Goal: Information Seeking & Learning: Compare options

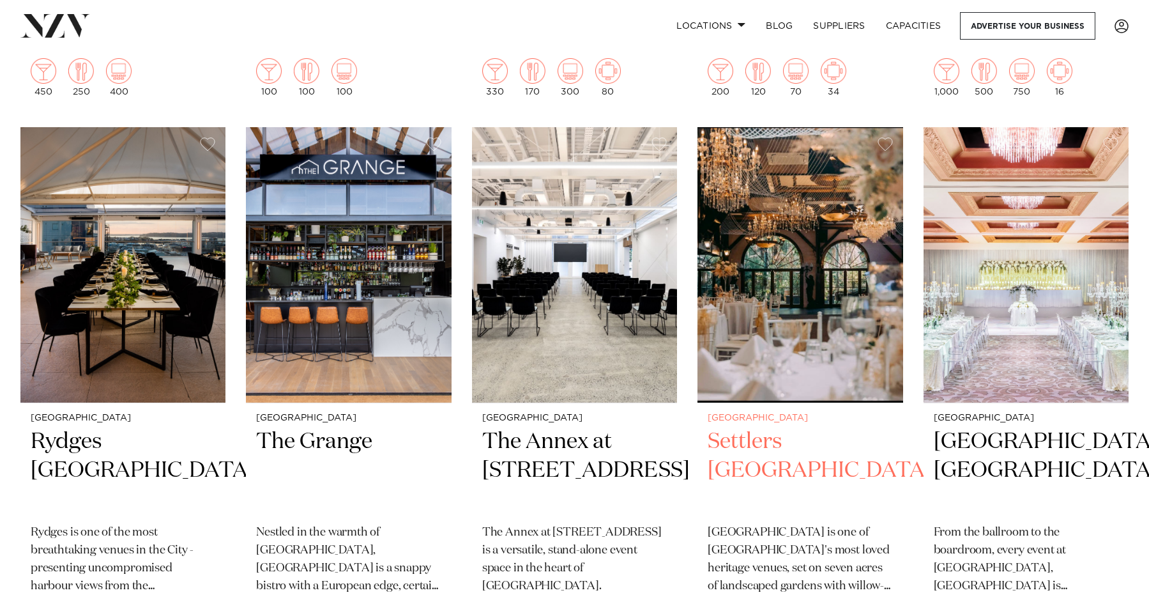
scroll to position [803, 0]
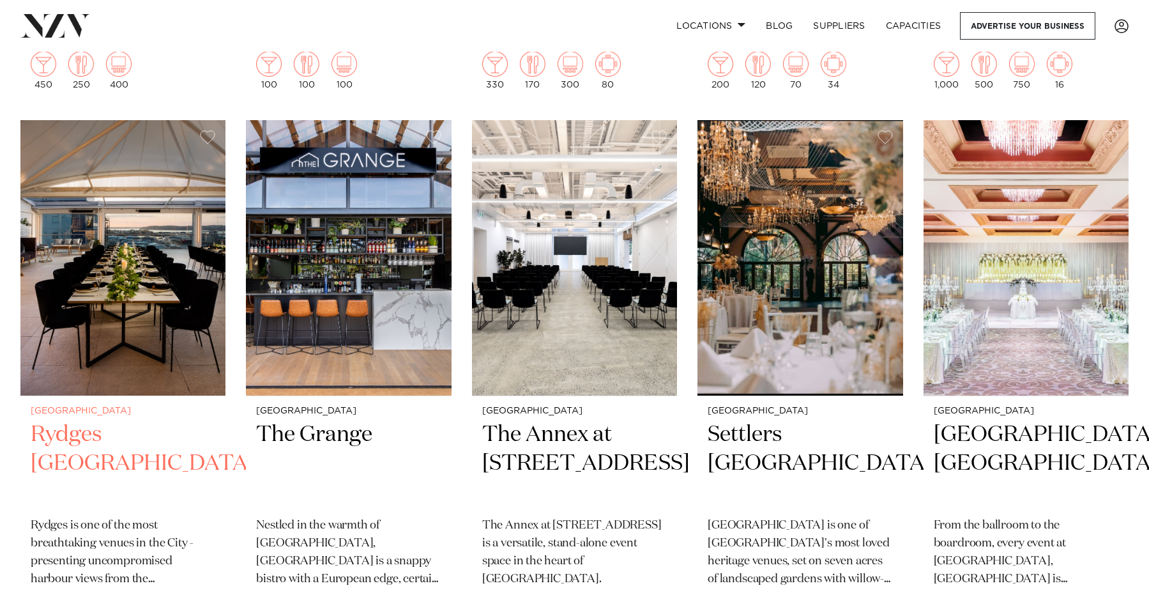
click at [142, 247] on img at bounding box center [122, 257] width 205 height 275
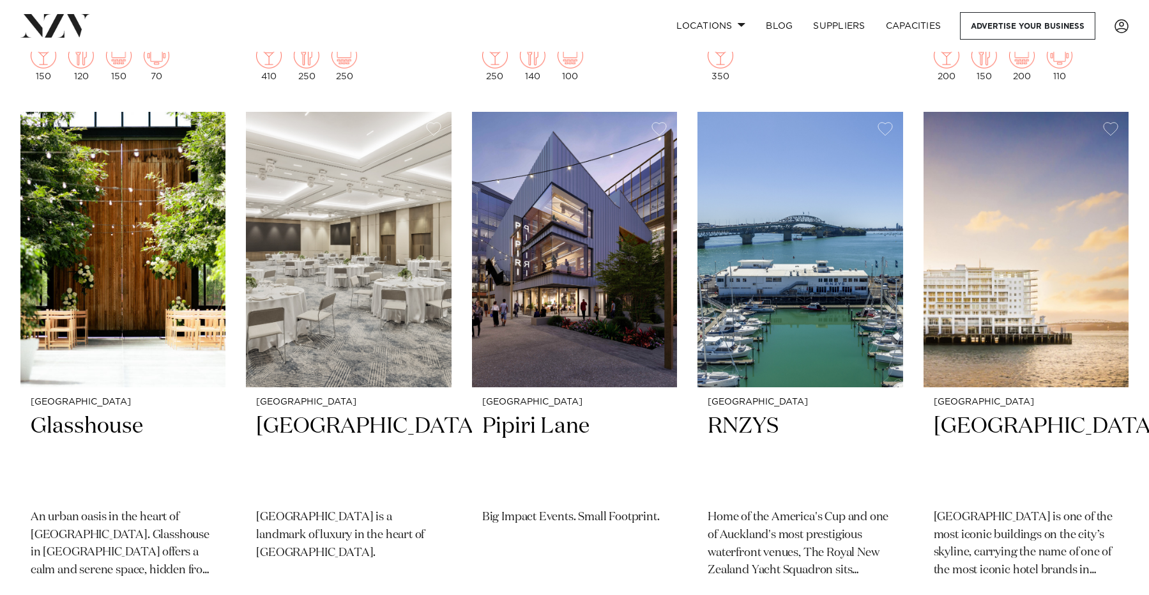
scroll to position [3026, 0]
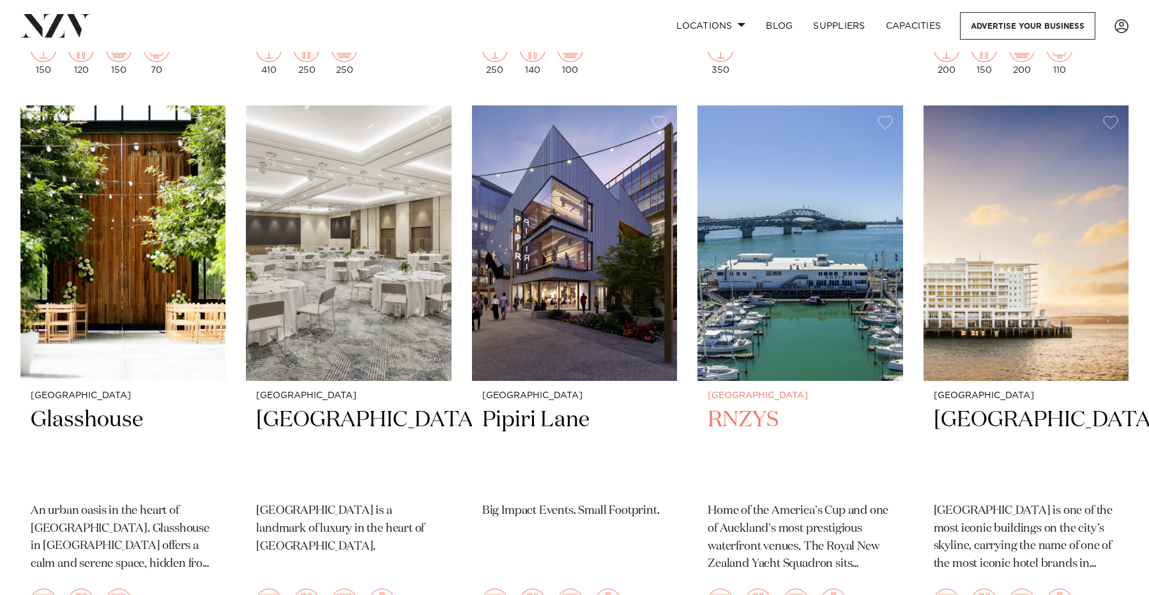
click at [781, 310] on img at bounding box center [799, 242] width 205 height 275
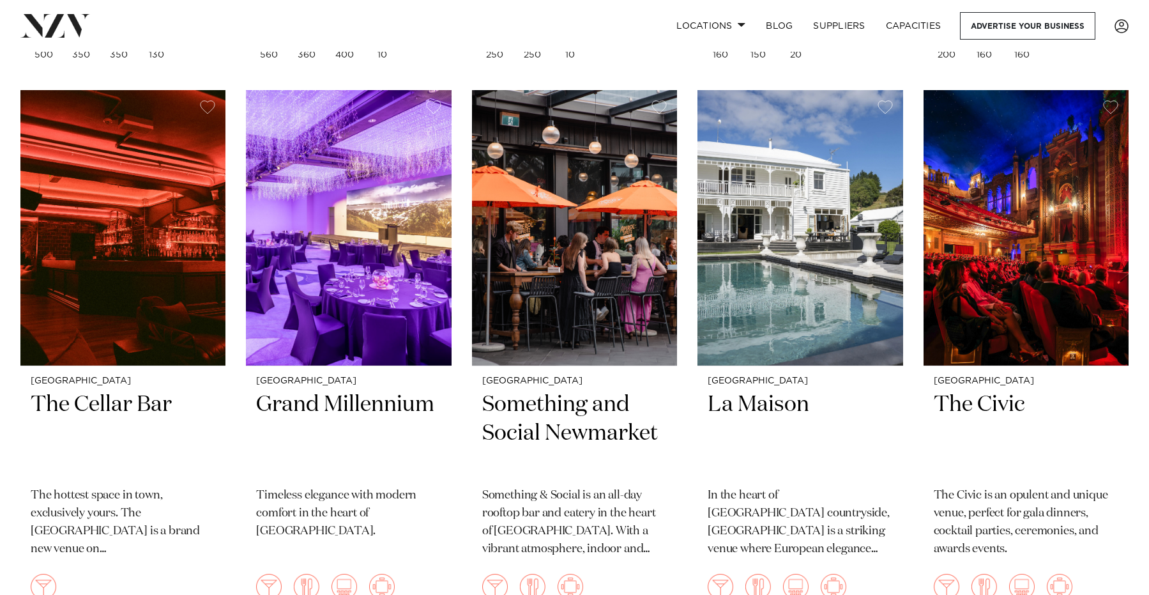
scroll to position [4698, 0]
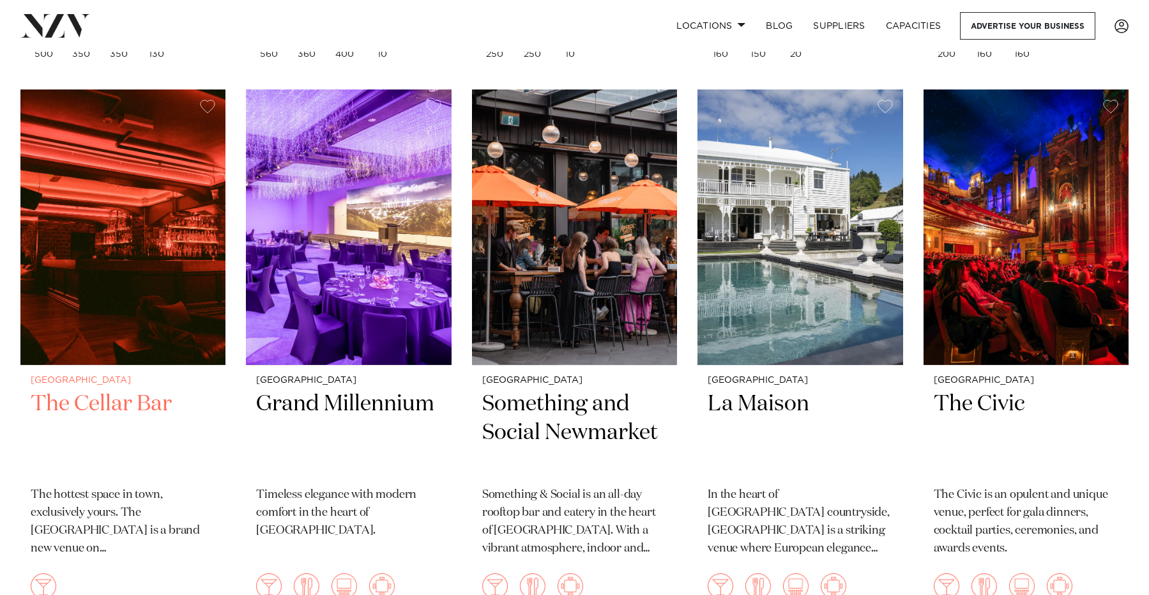
click at [91, 390] on h2 "The Cellar Bar" at bounding box center [123, 433] width 185 height 86
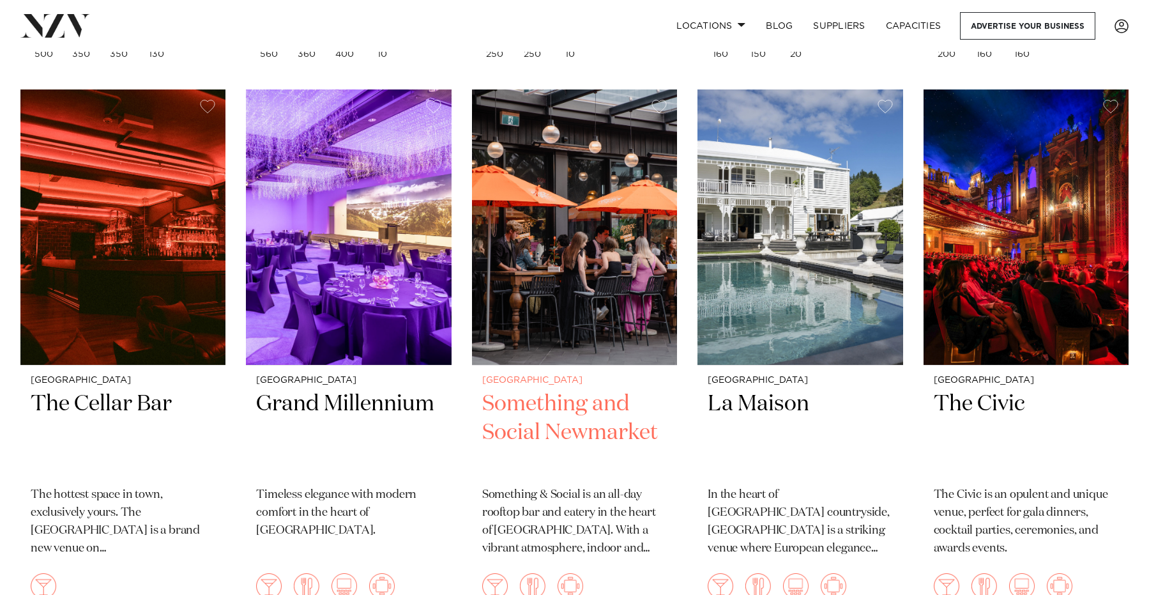
scroll to position [4697, 0]
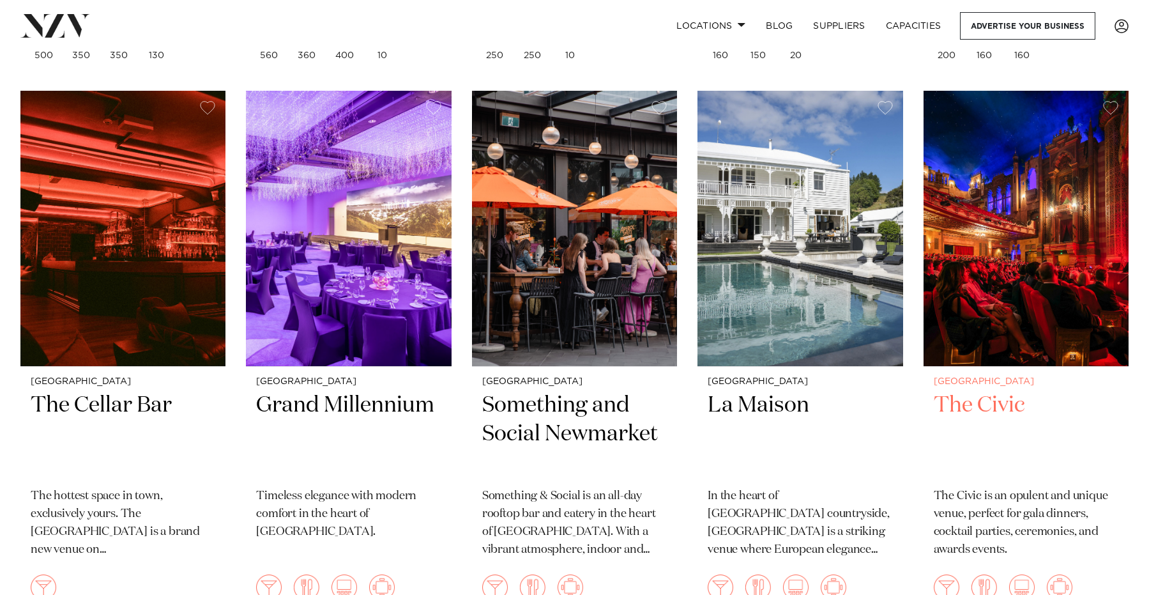
click at [965, 272] on img at bounding box center [1026, 228] width 205 height 275
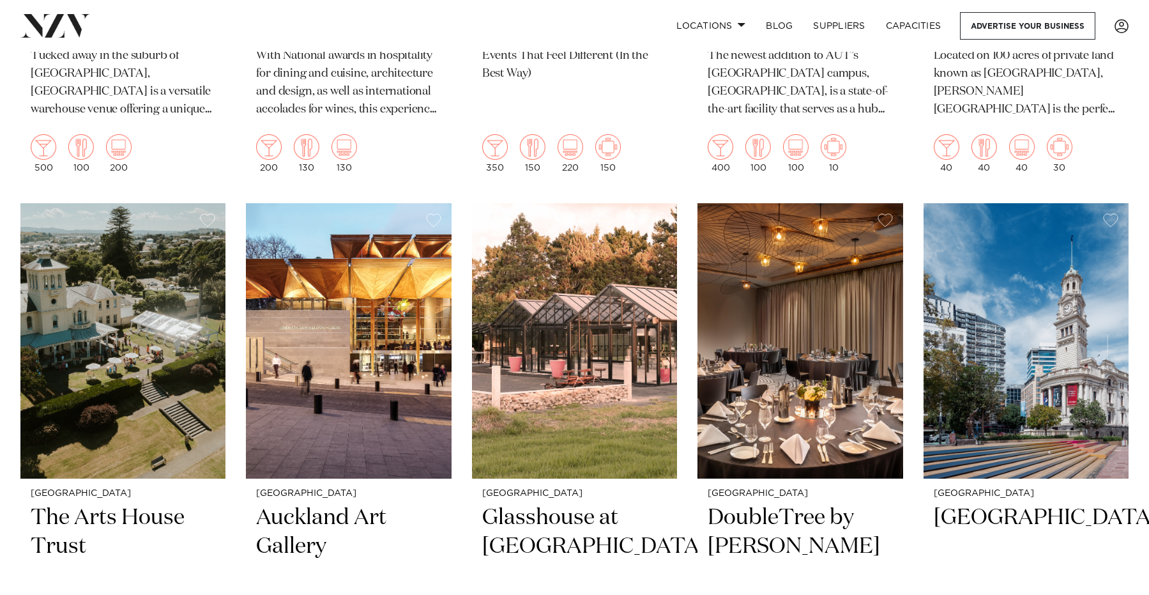
scroll to position [6800, 0]
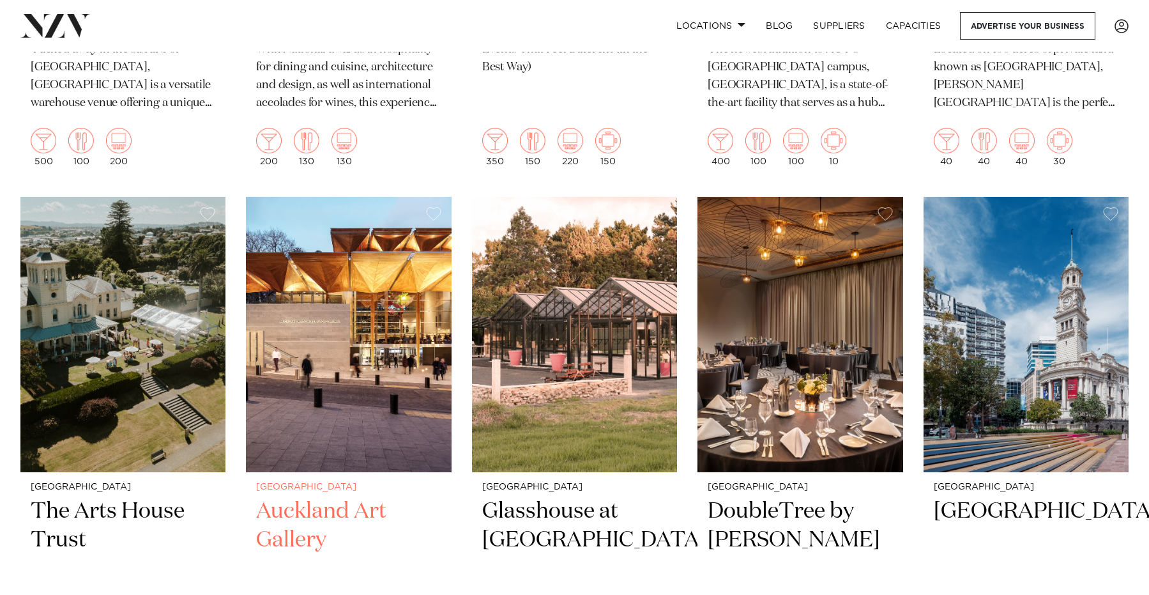
click at [317, 497] on h2 "Auckland Art Gallery" at bounding box center [348, 540] width 185 height 86
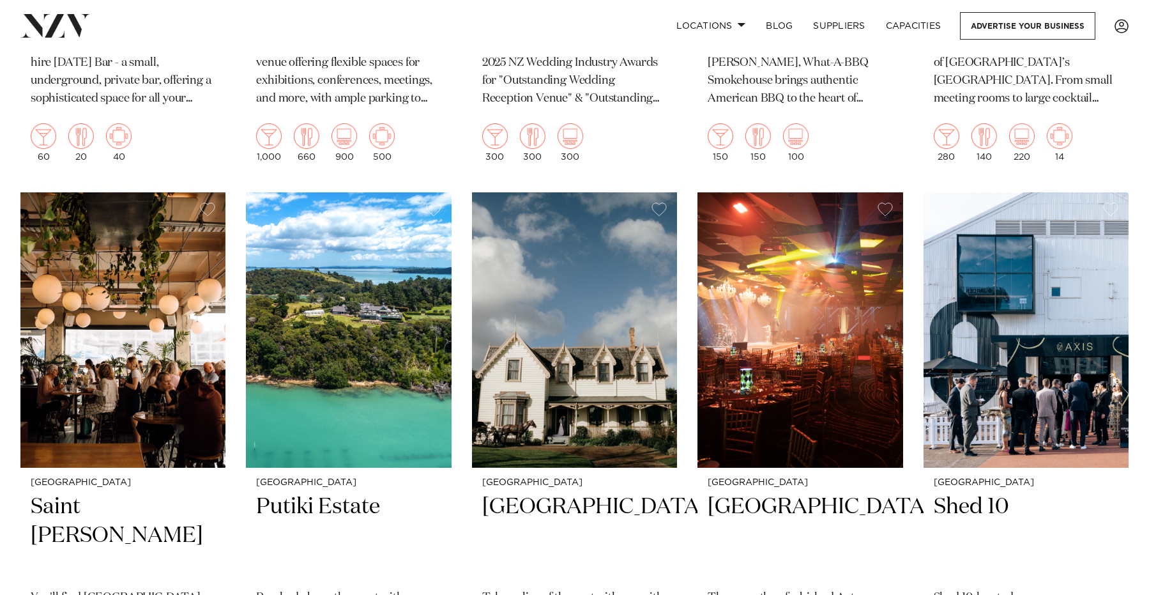
scroll to position [8475, 0]
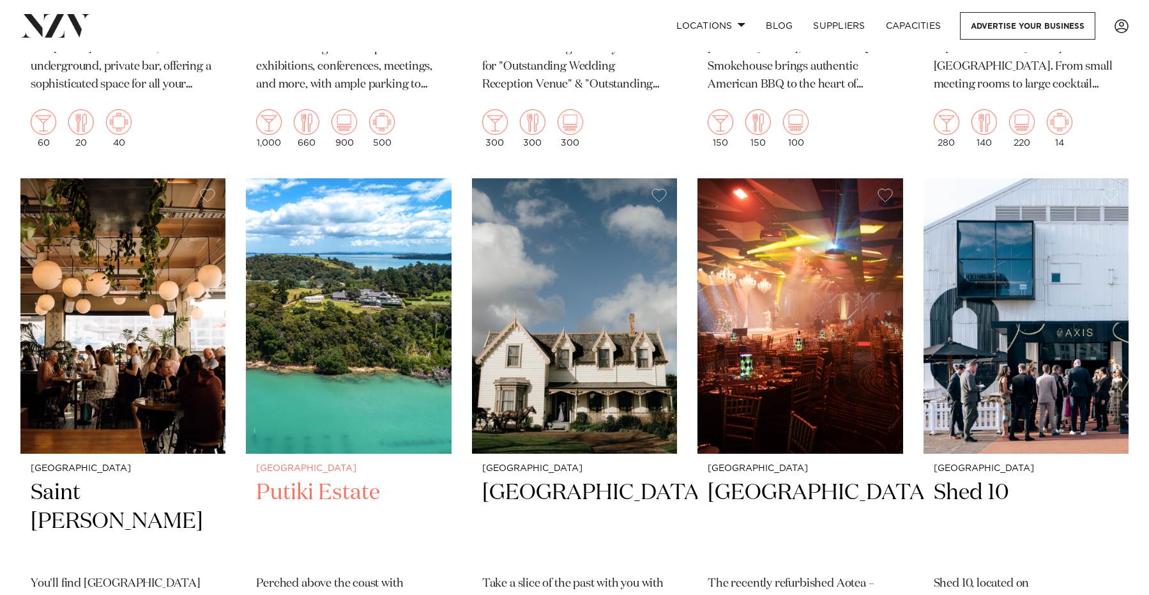
click at [333, 326] on img at bounding box center [348, 315] width 205 height 275
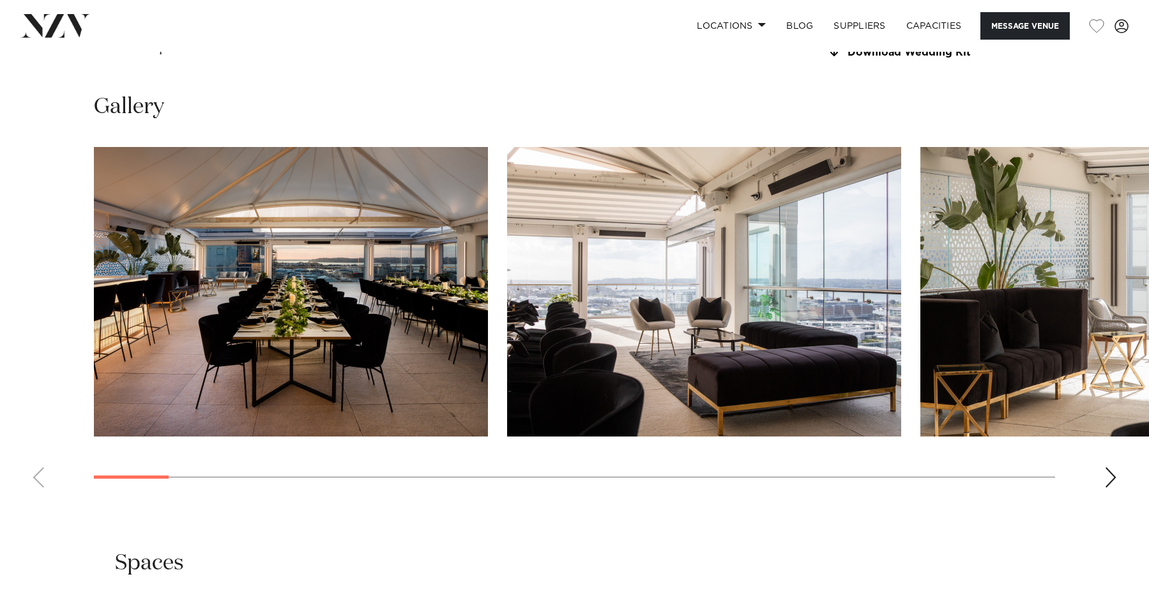
scroll to position [1529, 0]
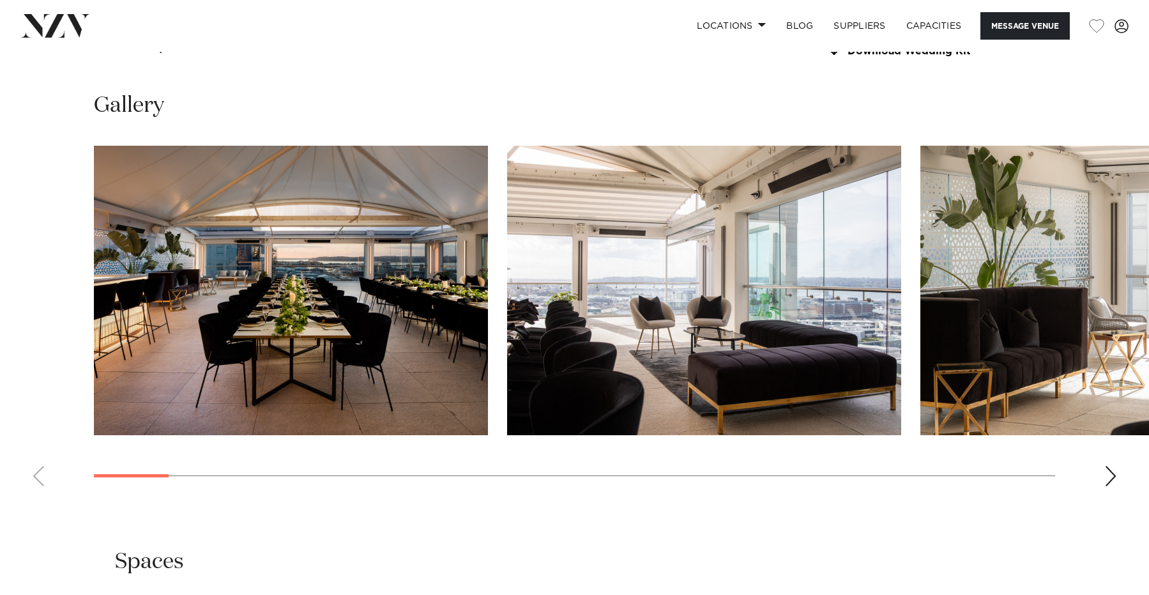
click at [171, 378] on img "1 / 30" at bounding box center [291, 290] width 394 height 289
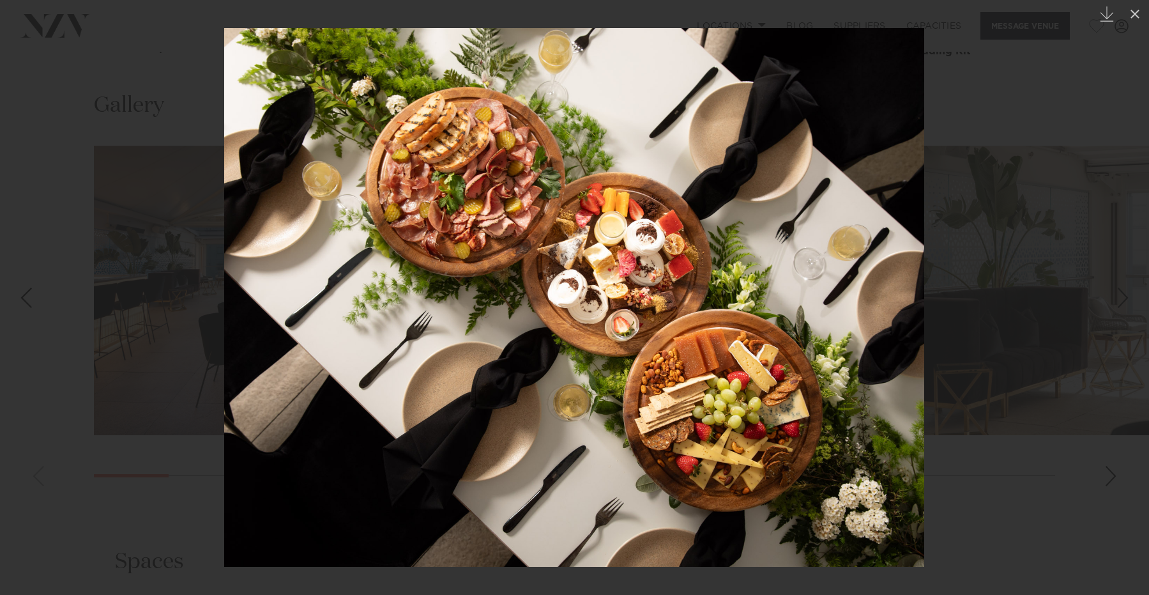
click at [187, 423] on div at bounding box center [574, 297] width 1149 height 595
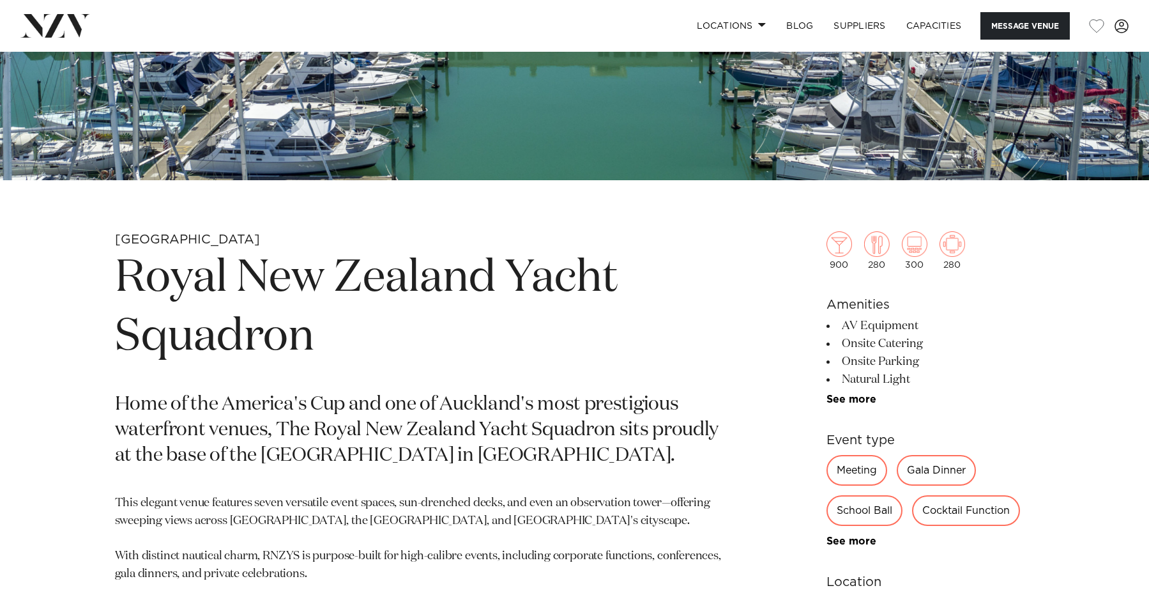
scroll to position [414, 0]
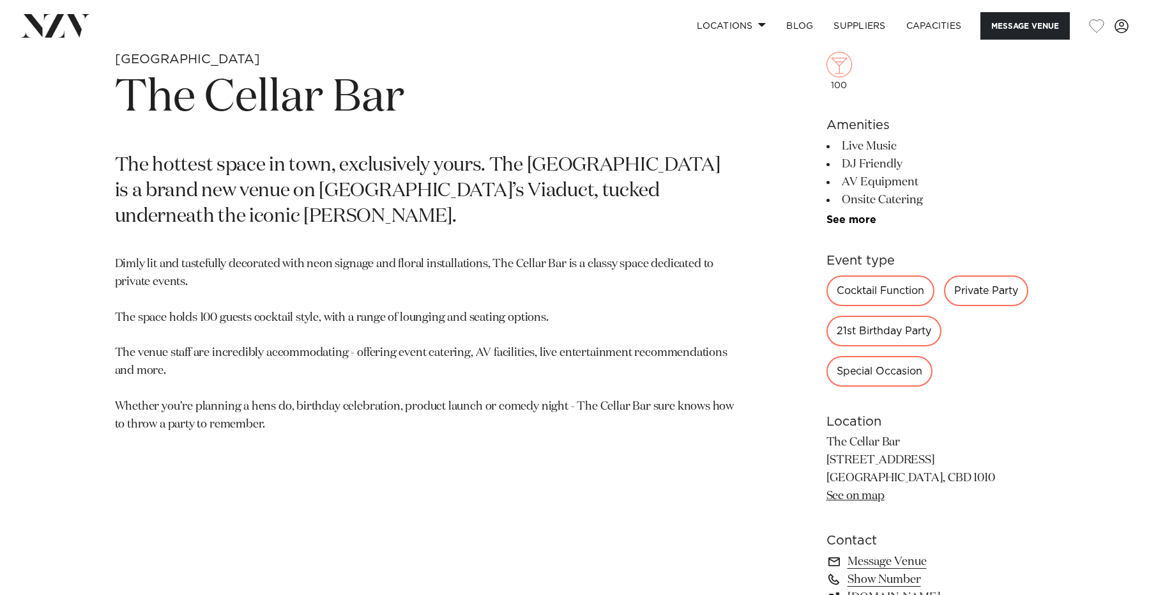
scroll to position [647, 0]
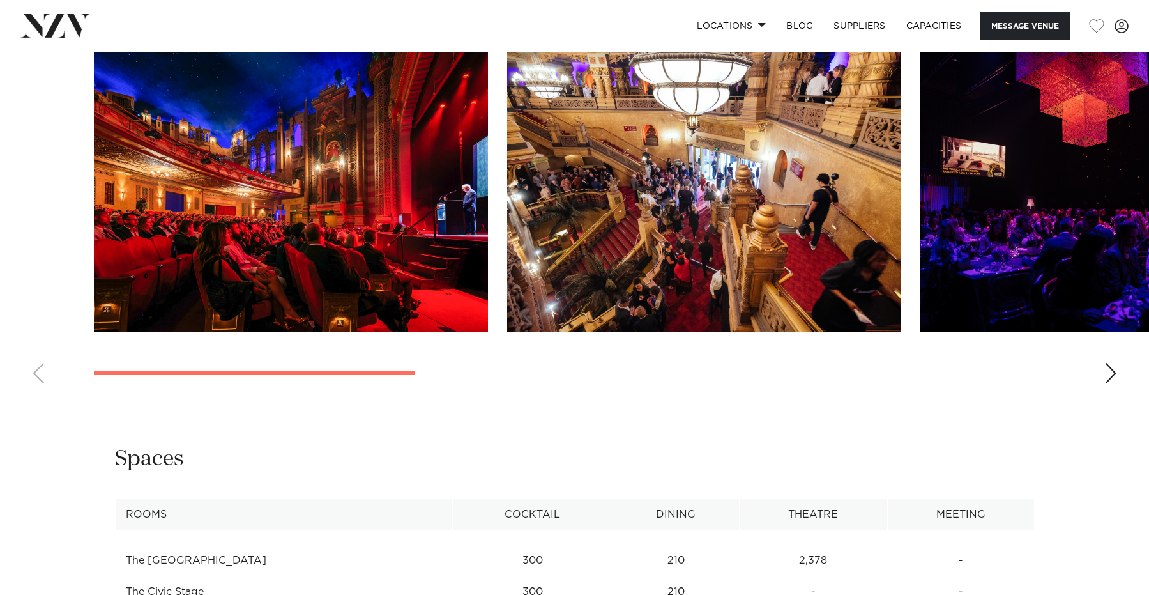
scroll to position [1369, 0]
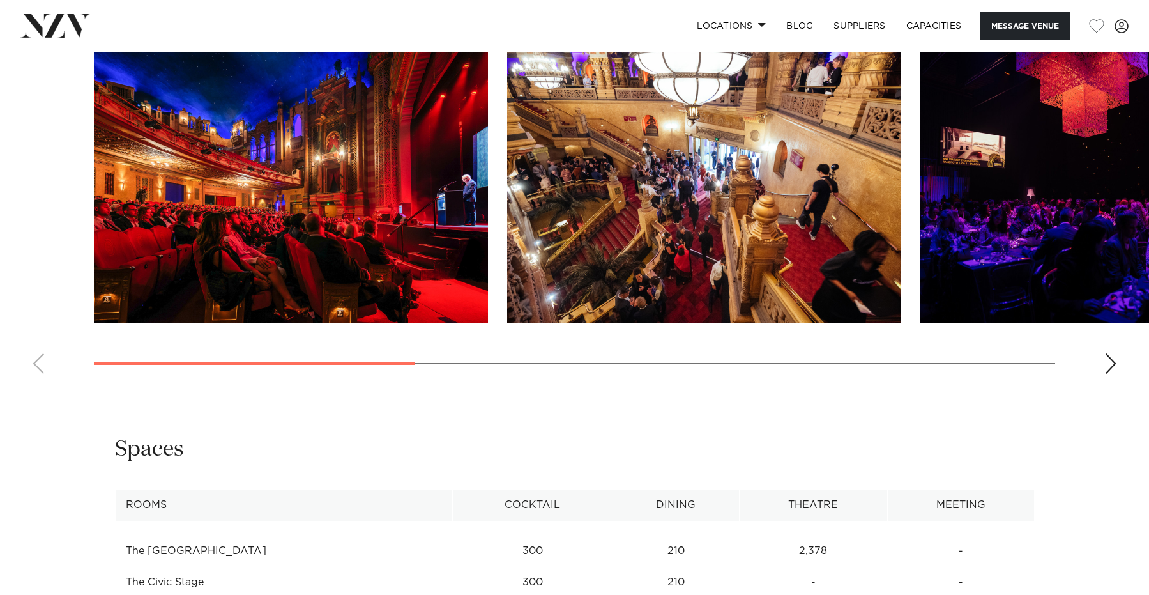
click at [1103, 384] on swiper-container at bounding box center [574, 208] width 1149 height 351
click at [1109, 374] on div "Next slide" at bounding box center [1110, 363] width 13 height 20
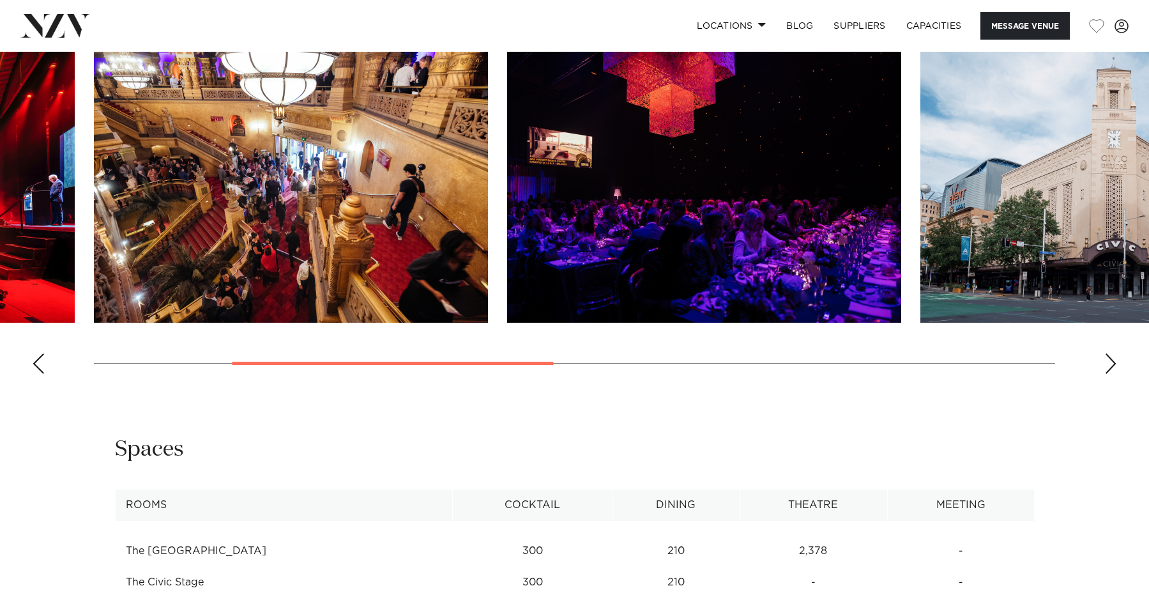
click at [1109, 374] on div "Next slide" at bounding box center [1110, 363] width 13 height 20
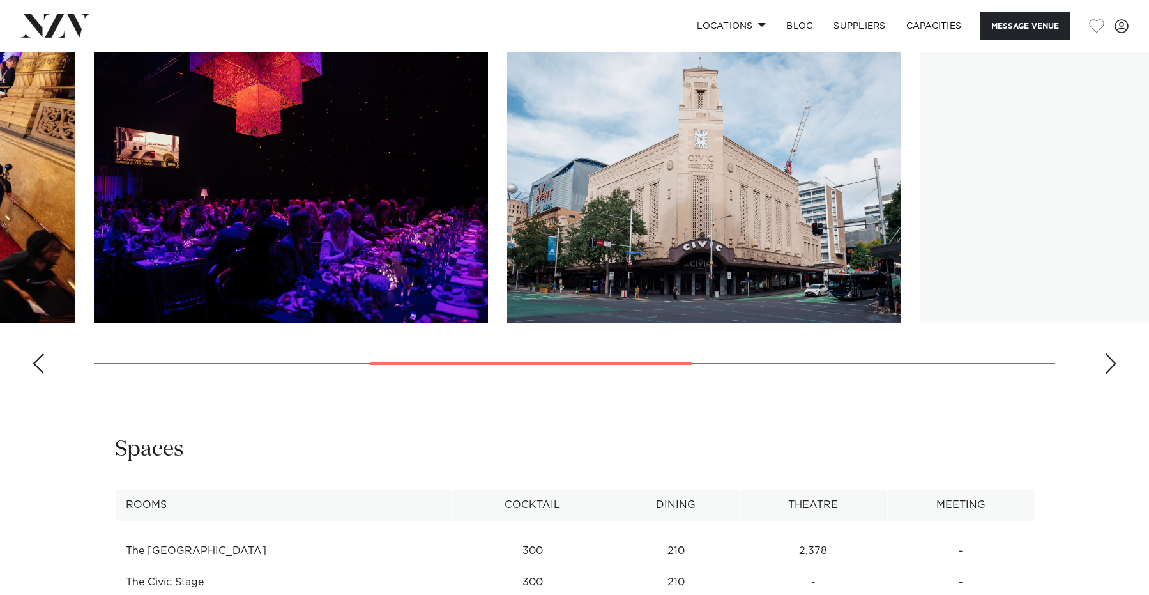
click at [1109, 374] on div "Next slide" at bounding box center [1110, 363] width 13 height 20
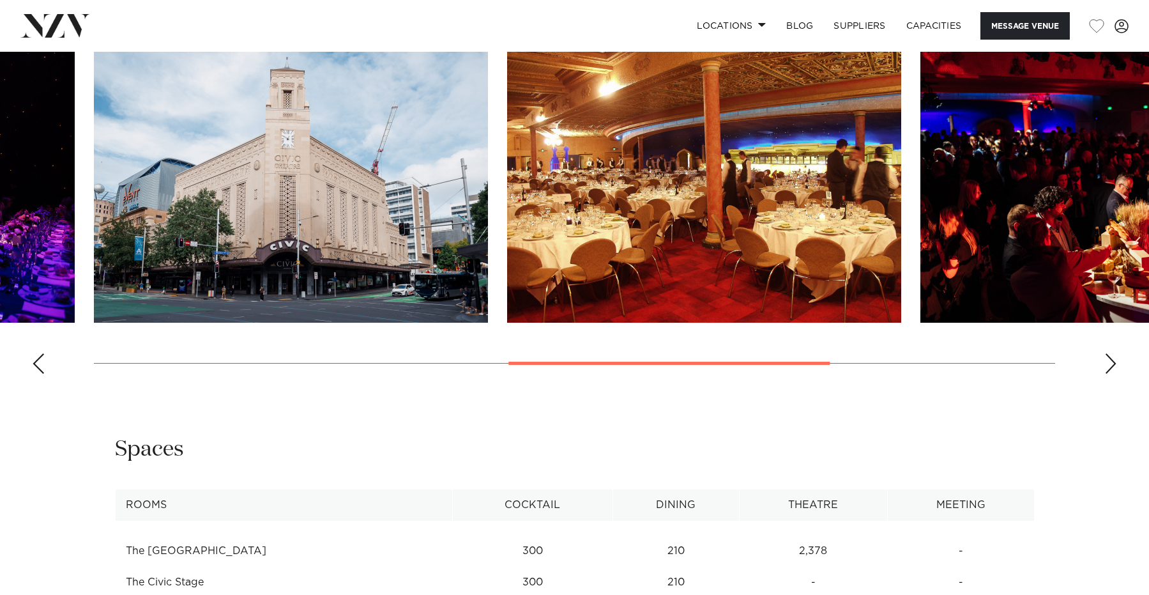
click at [1109, 374] on div "Next slide" at bounding box center [1110, 363] width 13 height 20
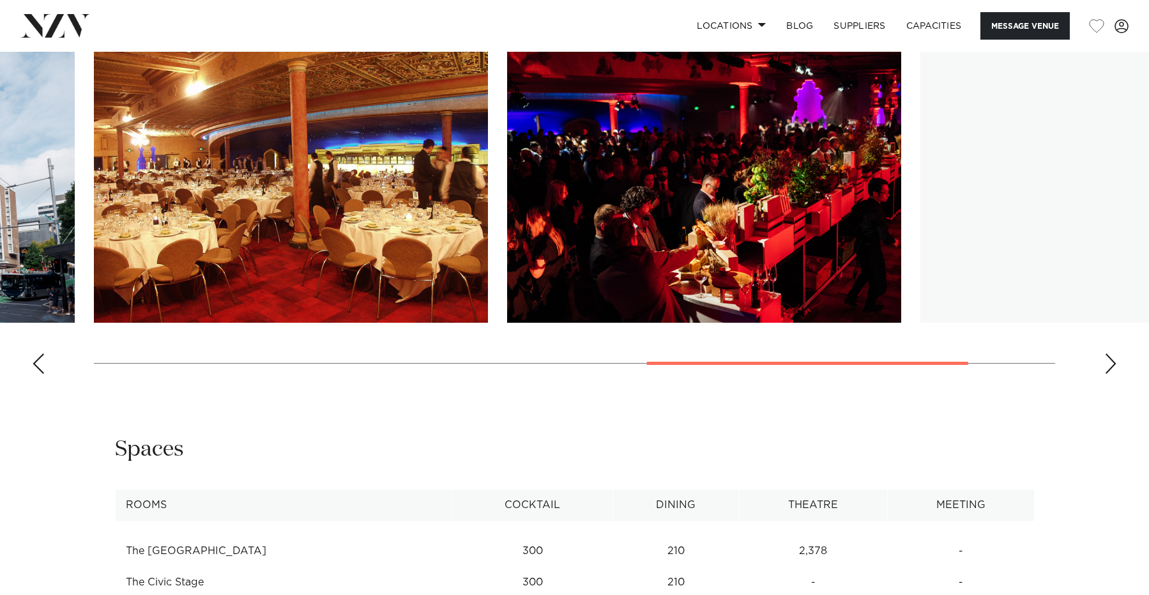
click at [1109, 374] on div "Next slide" at bounding box center [1110, 363] width 13 height 20
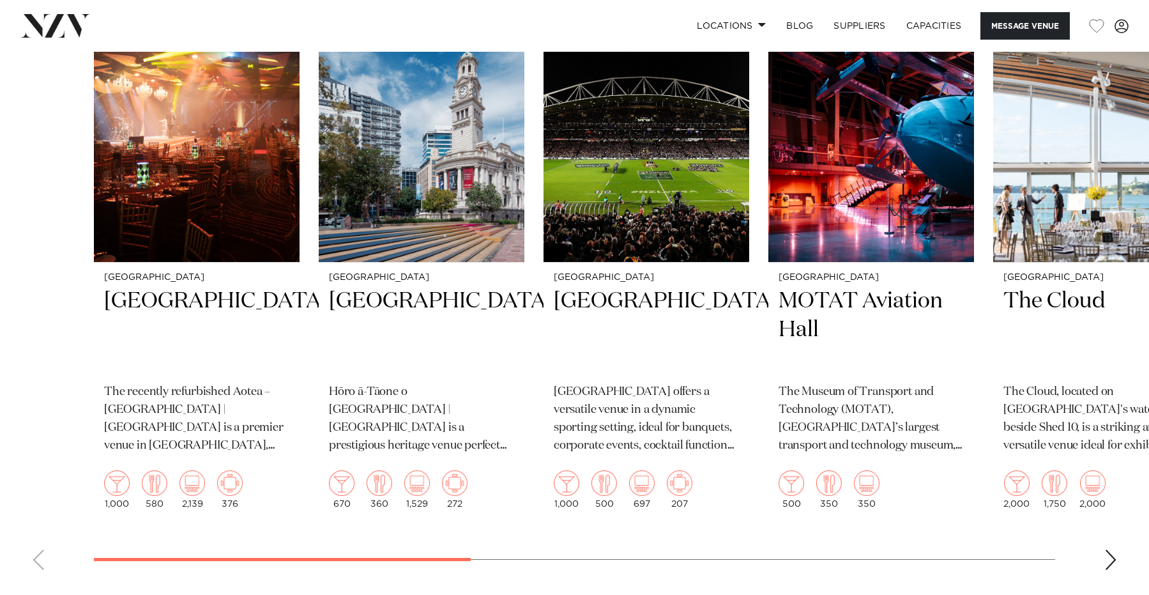
scroll to position [2191, 0]
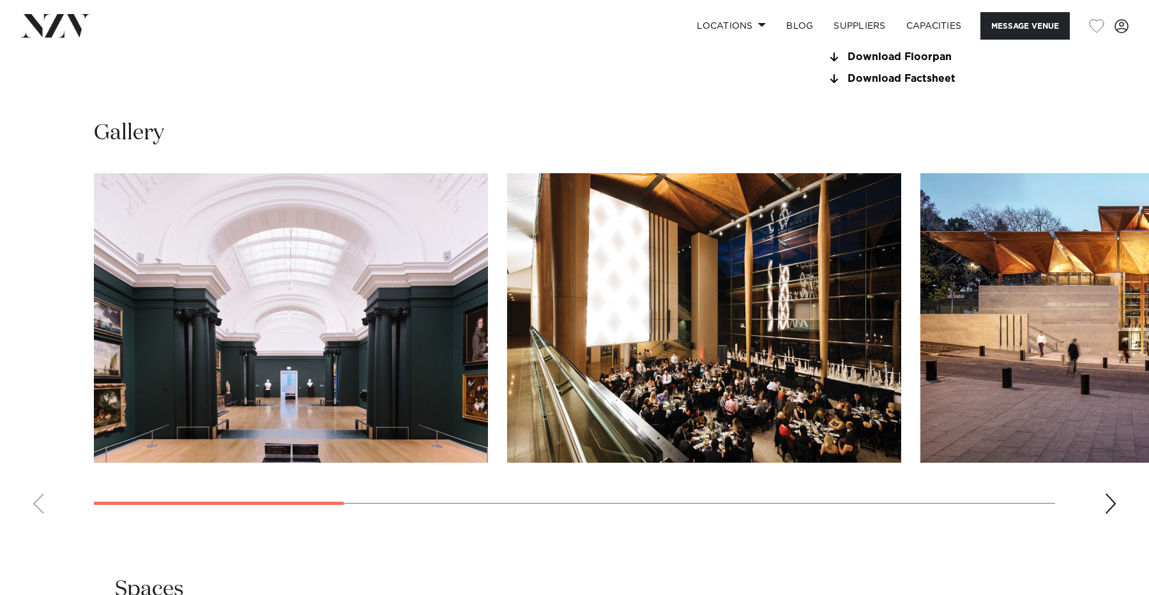
scroll to position [1235, 0]
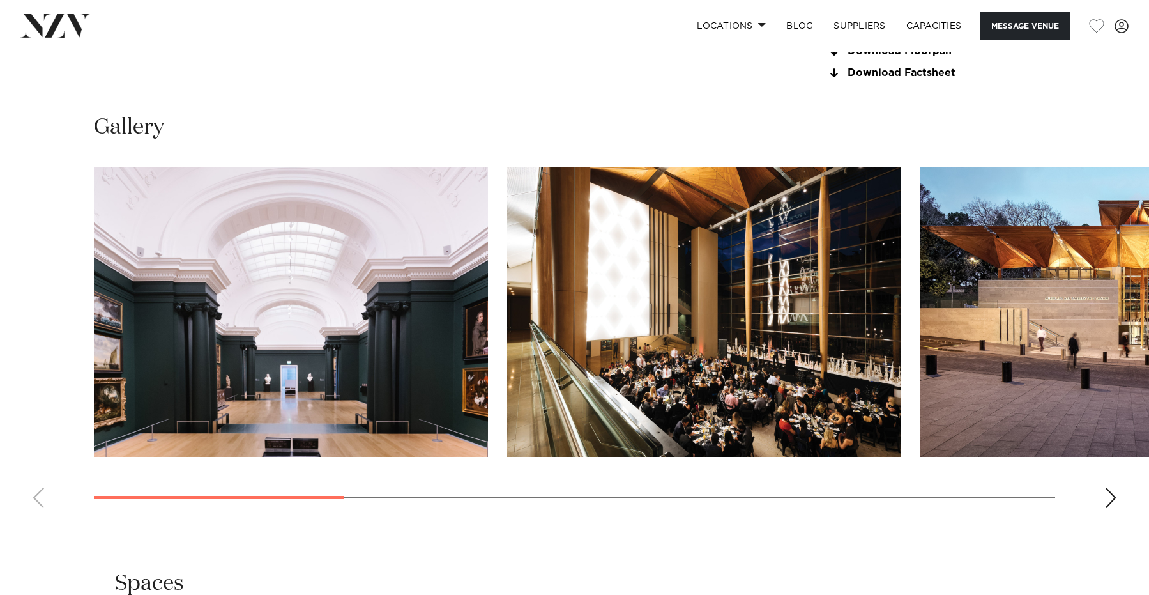
click at [1095, 518] on swiper-container at bounding box center [574, 342] width 1149 height 351
click at [1110, 508] on div "Next slide" at bounding box center [1110, 497] width 13 height 20
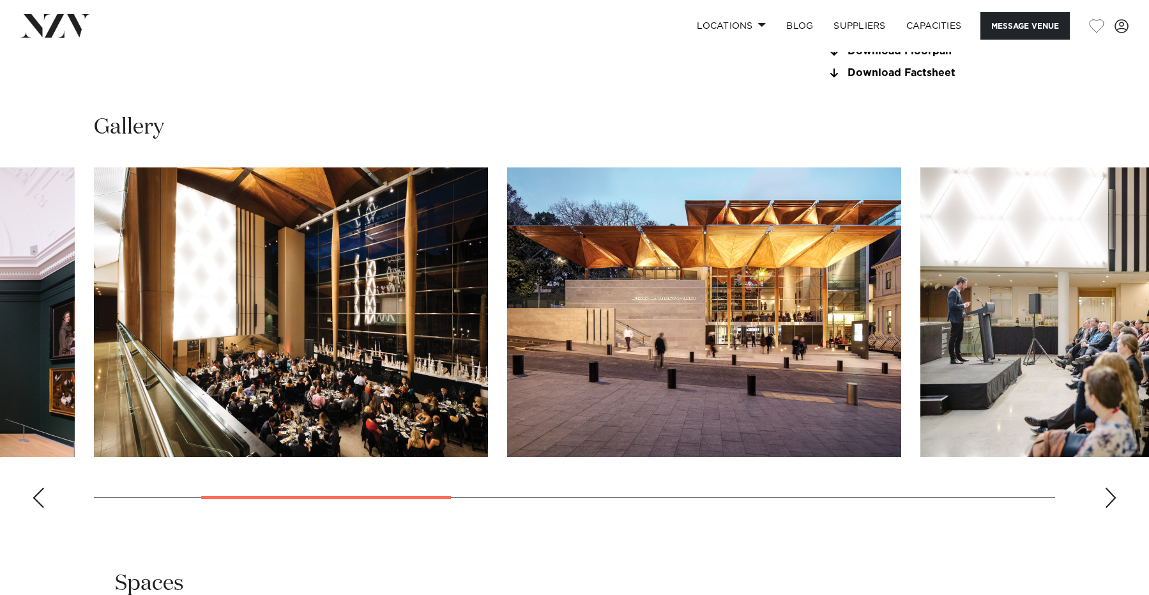
click at [1110, 508] on div "Next slide" at bounding box center [1110, 497] width 13 height 20
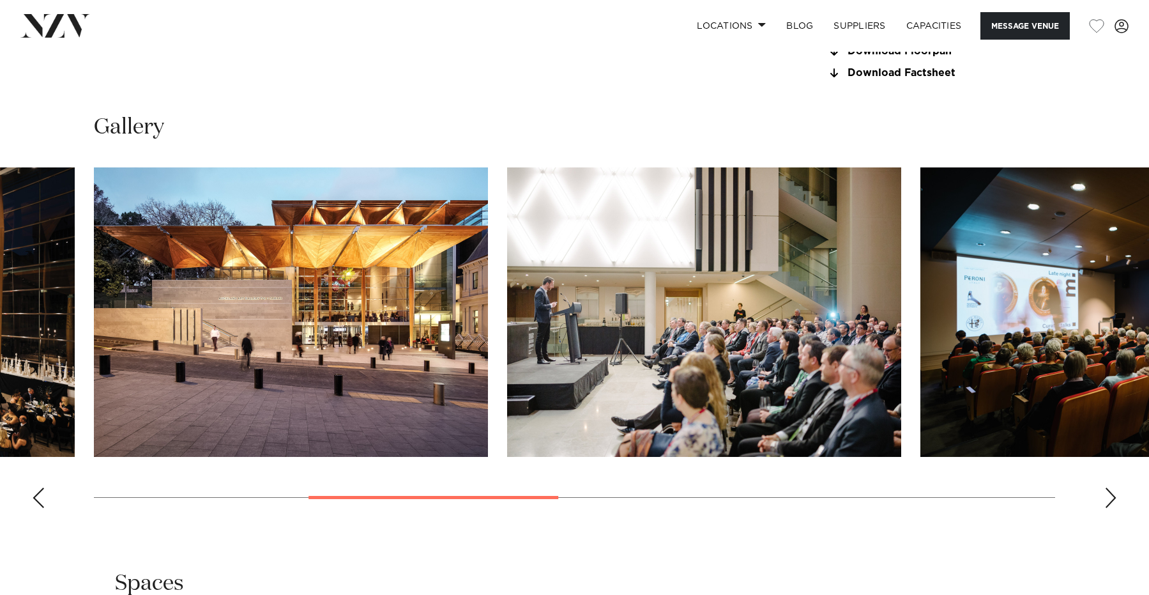
click at [1110, 508] on div "Next slide" at bounding box center [1110, 497] width 13 height 20
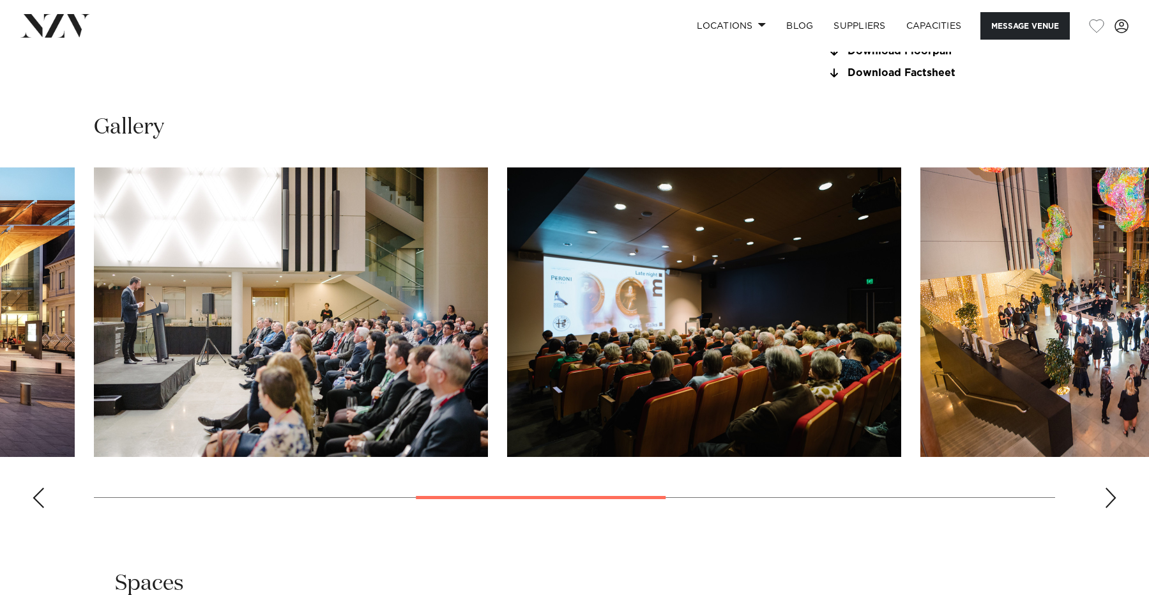
click at [1110, 508] on div "Next slide" at bounding box center [1110, 497] width 13 height 20
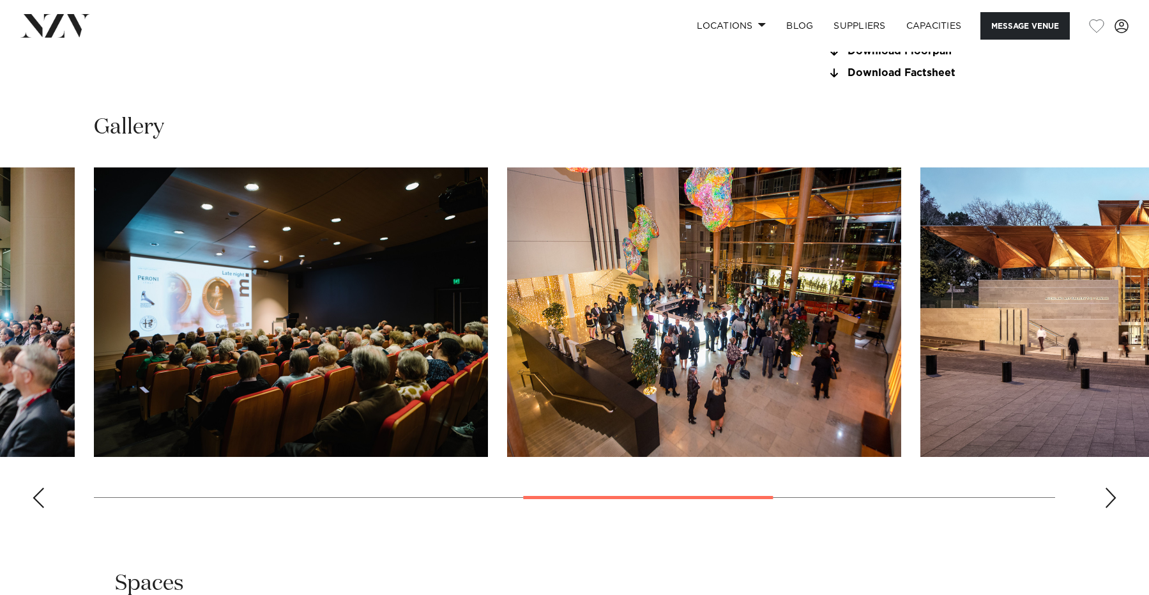
click at [1110, 508] on div "Next slide" at bounding box center [1110, 497] width 13 height 20
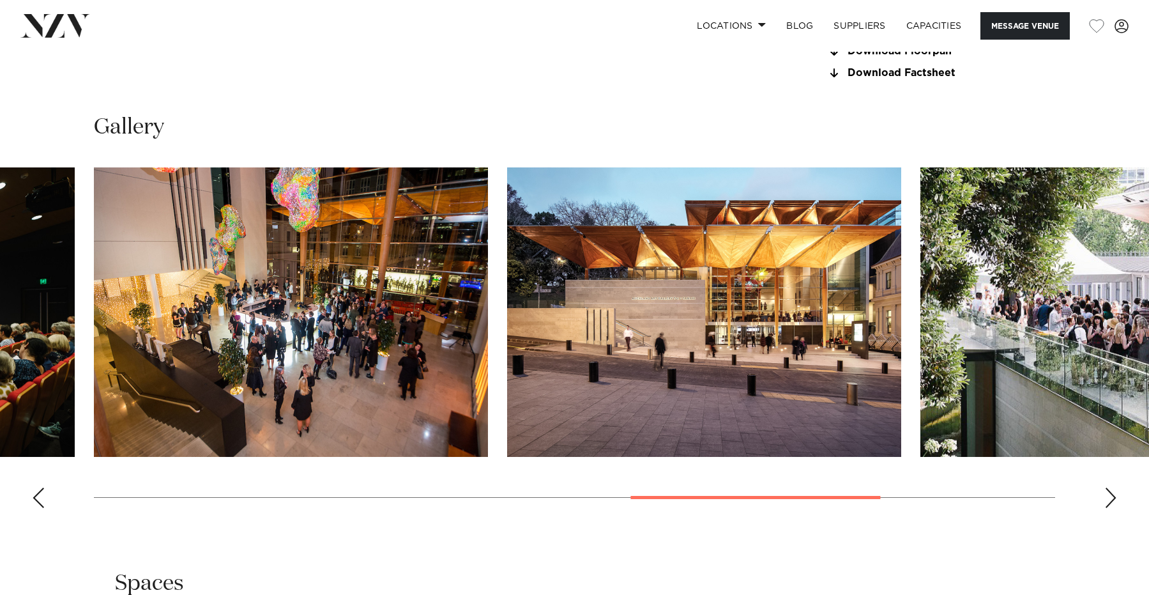
click at [1110, 508] on div "Next slide" at bounding box center [1110, 497] width 13 height 20
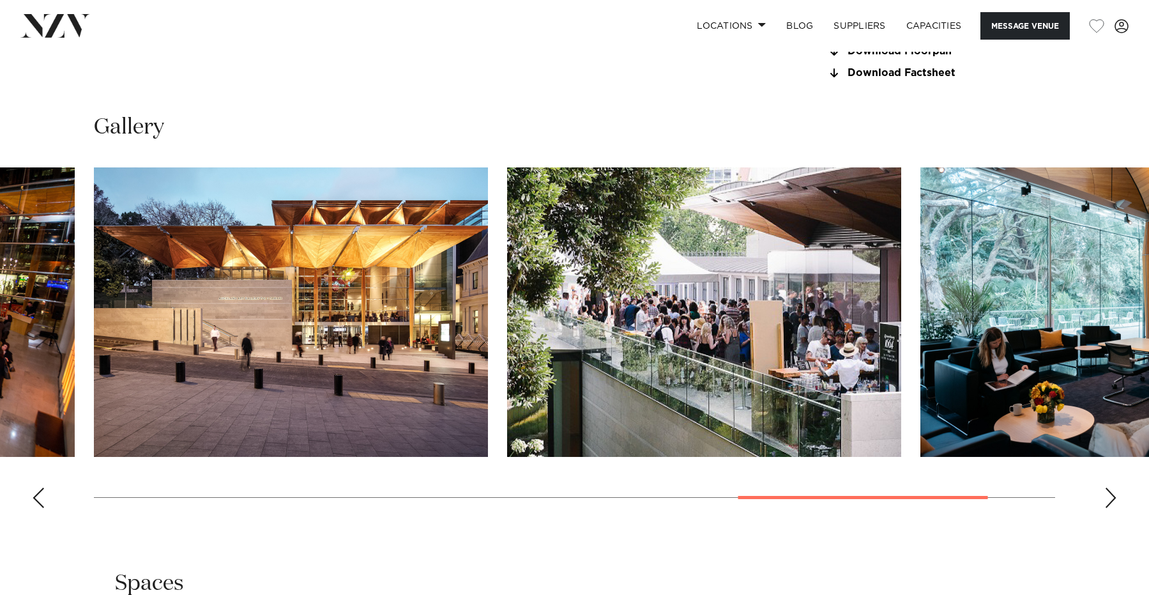
click at [1110, 508] on div "Next slide" at bounding box center [1110, 497] width 13 height 20
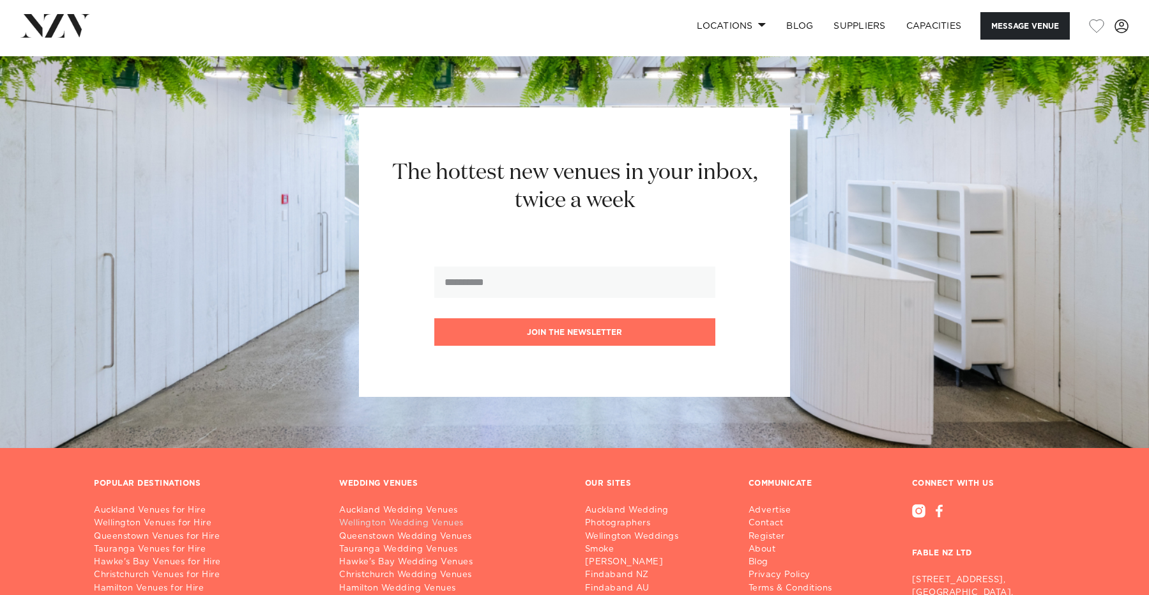
scroll to position [2762, 0]
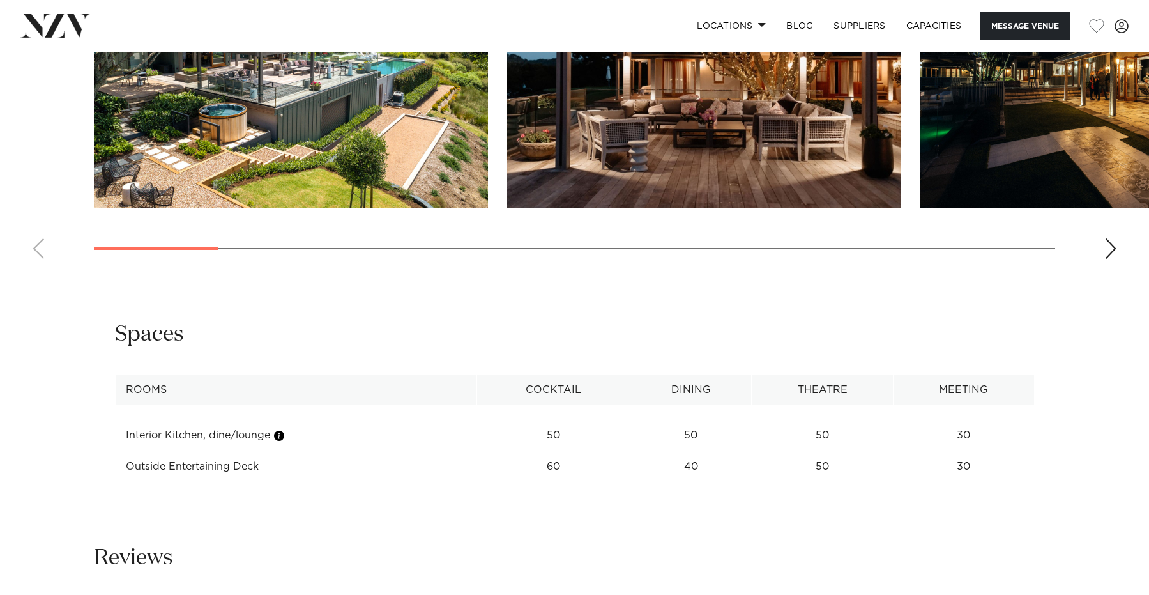
scroll to position [1662, 0]
